Goal: Task Accomplishment & Management: Manage account settings

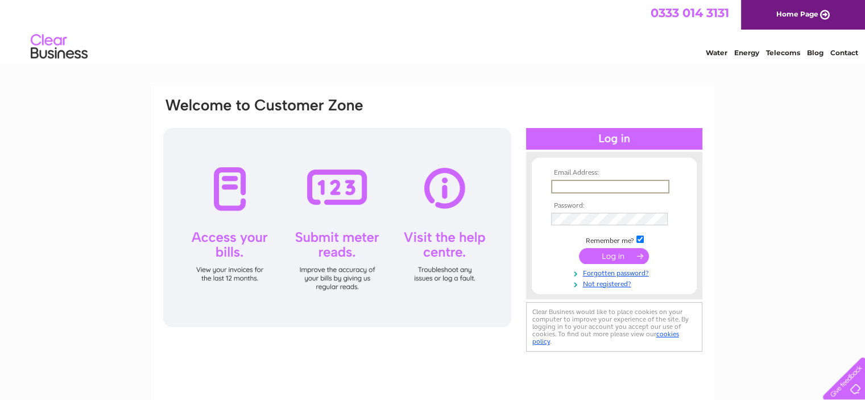
click at [579, 185] on input "text" at bounding box center [610, 187] width 118 height 14
type input "mow-n-grow@outlook.com"
click at [607, 255] on input "submit" at bounding box center [614, 255] width 70 height 16
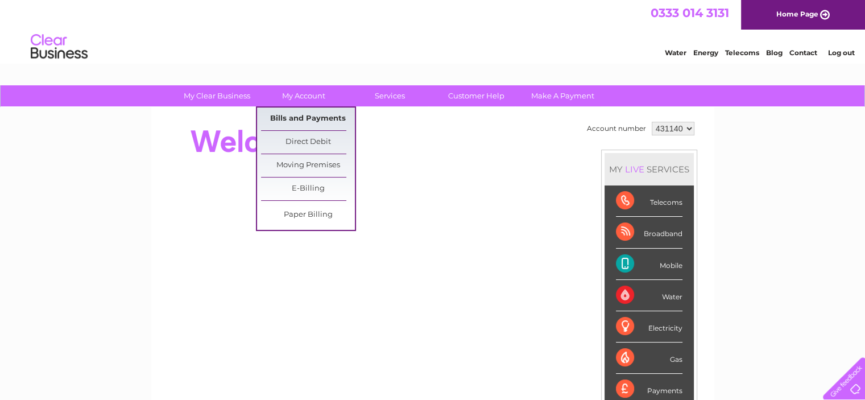
click at [305, 115] on link "Bills and Payments" at bounding box center [308, 119] width 94 height 23
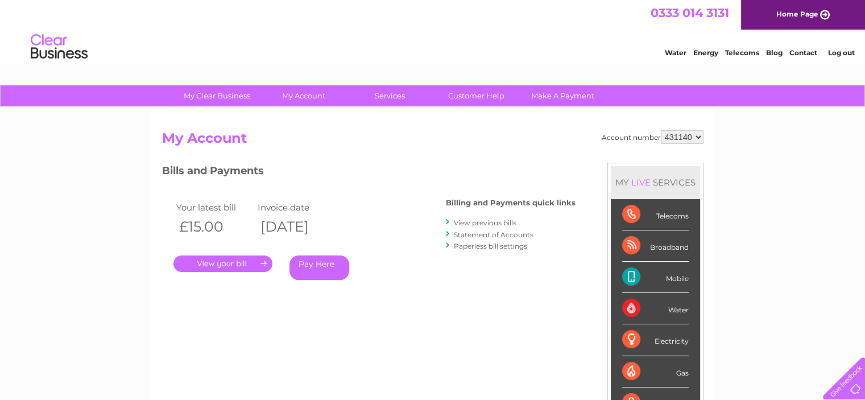
click at [247, 264] on link "." at bounding box center [222, 263] width 99 height 16
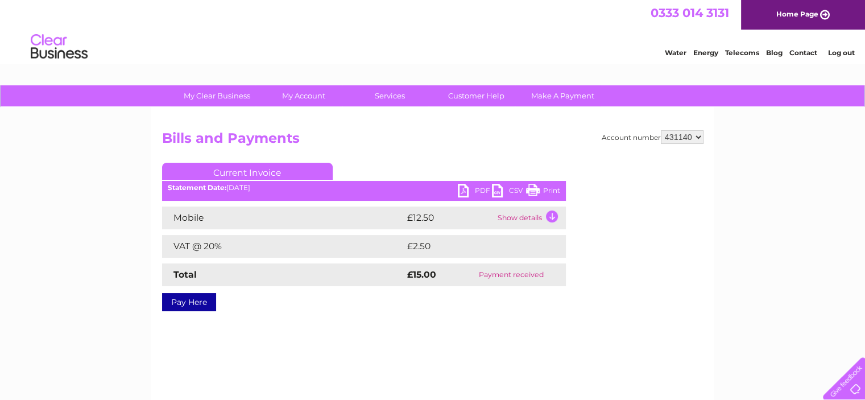
click at [466, 189] on link "PDF" at bounding box center [475, 192] width 34 height 16
click at [549, 186] on link "Print" at bounding box center [543, 192] width 34 height 16
click at [845, 51] on link "Log out" at bounding box center [841, 52] width 27 height 9
